Goal: Find contact information: Find contact information

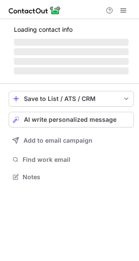
scroll to position [4, 4]
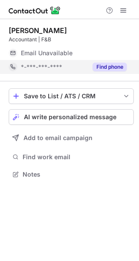
click at [106, 69] on button "Find phone" at bounding box center [110, 67] width 34 height 9
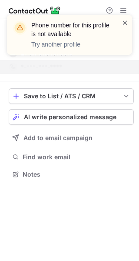
click at [127, 23] on span at bounding box center [125, 22] width 7 height 9
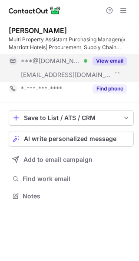
scroll to position [190, 139]
click at [103, 59] on button "View email" at bounding box center [110, 61] width 34 height 9
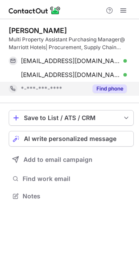
click at [112, 85] on button "Find phone" at bounding box center [110, 88] width 34 height 9
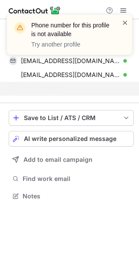
click at [124, 22] on span at bounding box center [125, 22] width 7 height 9
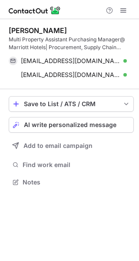
scroll to position [176, 139]
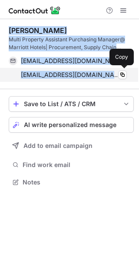
drag, startPoint x: 10, startPoint y: 29, endPoint x: 107, endPoint y: 73, distance: 106.5
click at [107, 73] on div "Prashanth Chellappa Multi Property Assistant Purchasing Manager@ Marriott Hotel…" at bounding box center [71, 54] width 125 height 56
copy div "Prashanth Chellappa Multi Property Assistant Purchasing Manager@ Marriott Hotel…"
